Goal: Obtain resource: Download file/media

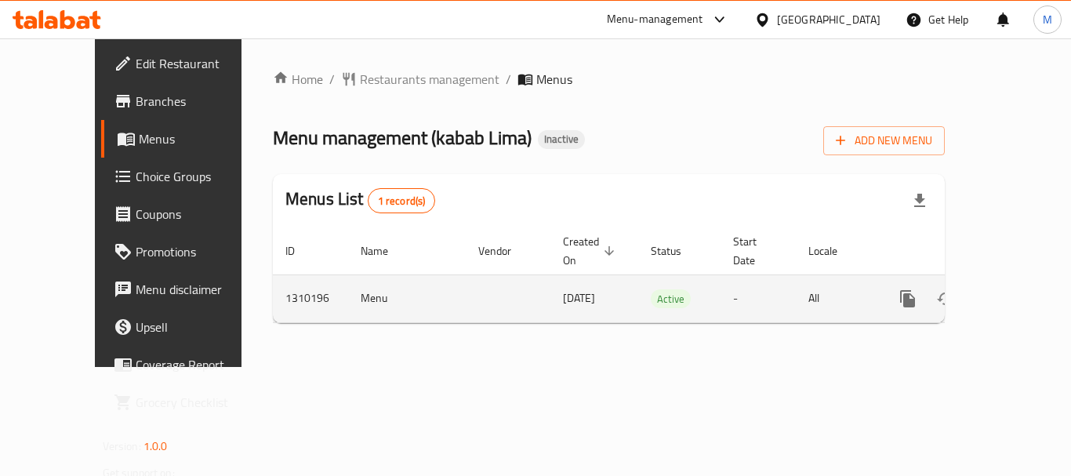
click at [1011, 289] on icon "enhanced table" at bounding box center [1020, 298] width 19 height 19
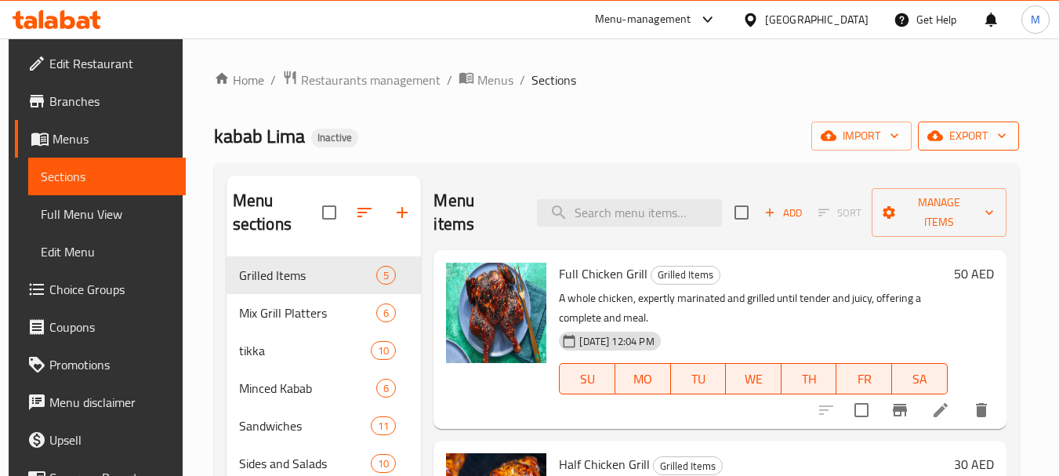
click at [997, 133] on span "export" at bounding box center [968, 136] width 76 height 20
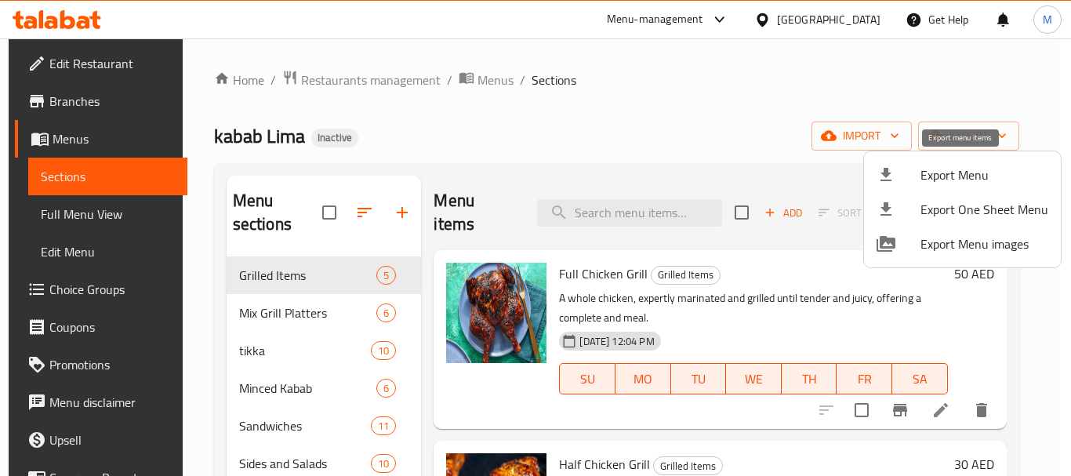
click at [969, 174] on span "Export Menu" at bounding box center [984, 174] width 128 height 19
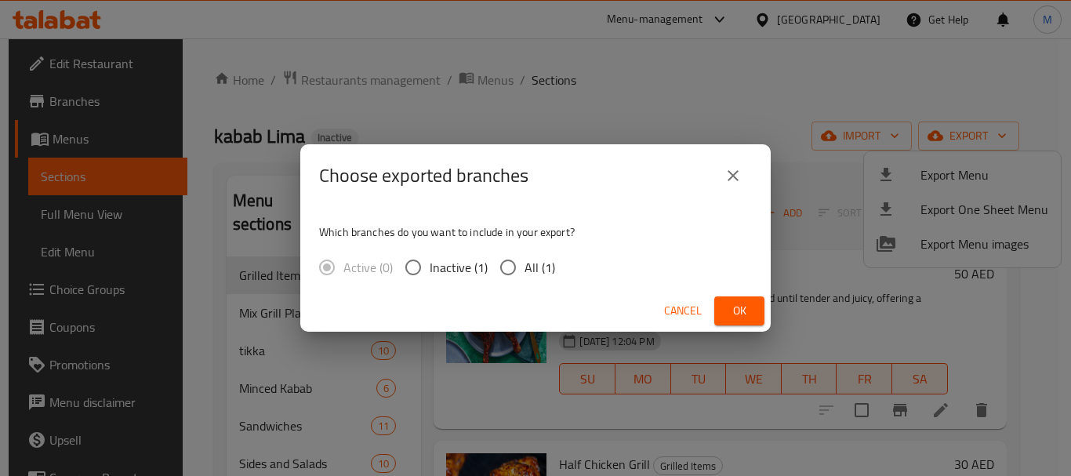
click at [536, 263] on span "All (1)" at bounding box center [539, 267] width 31 height 19
click at [524, 263] on input "All (1)" at bounding box center [507, 267] width 33 height 33
radio input "true"
click at [740, 308] on span "Ok" at bounding box center [739, 311] width 25 height 20
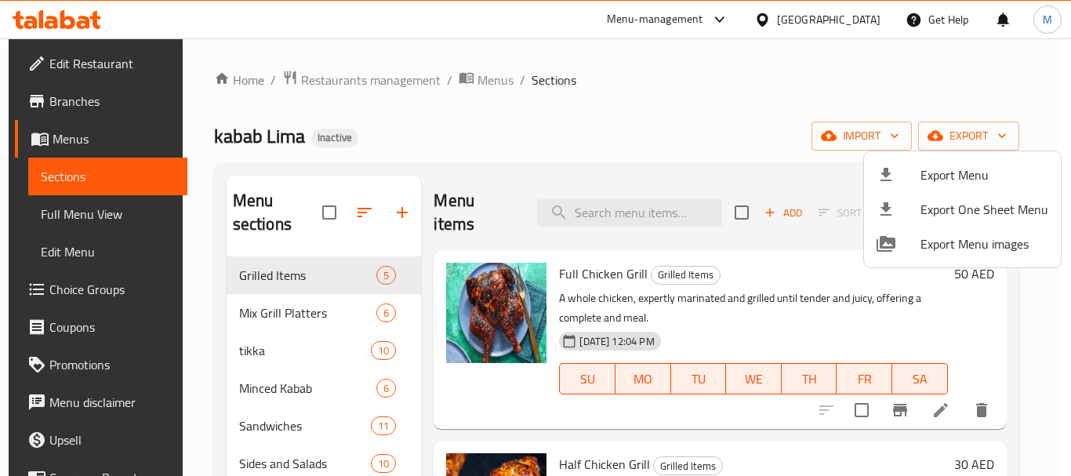
click at [495, 134] on div at bounding box center [535, 238] width 1071 height 476
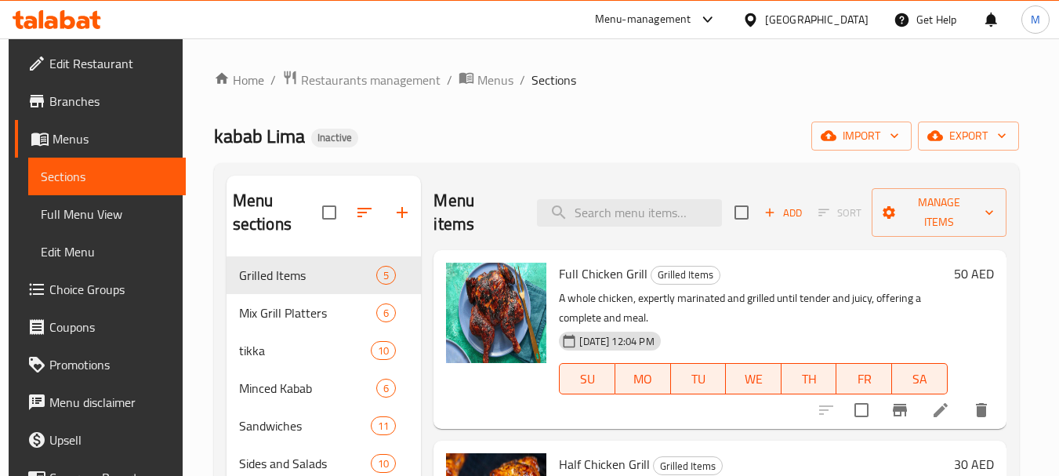
click at [77, 61] on span "Edit Restaurant" at bounding box center [111, 63] width 124 height 19
